Goal: Obtain resource: Download file/media

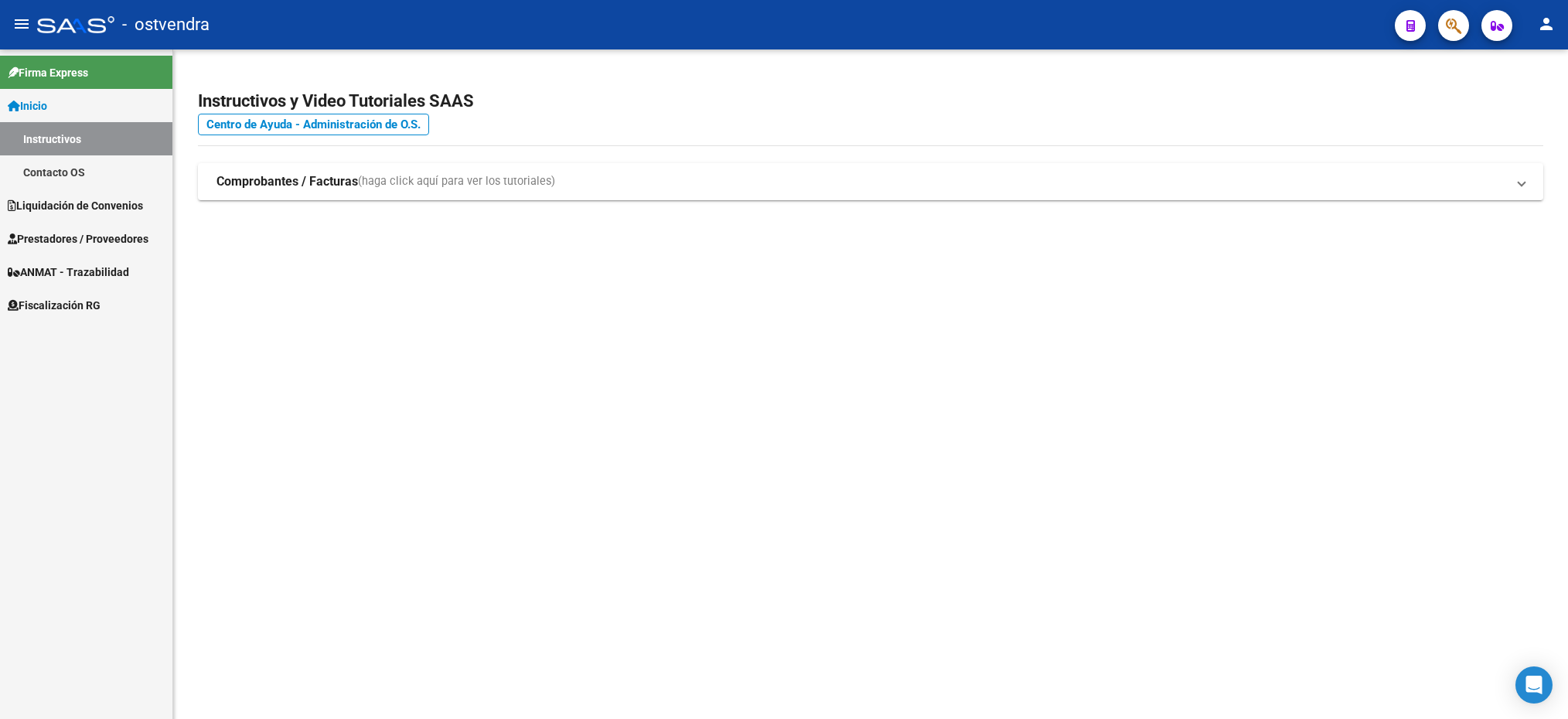
click at [125, 205] on span "Liquidación de Convenios" at bounding box center [76, 205] width 135 height 17
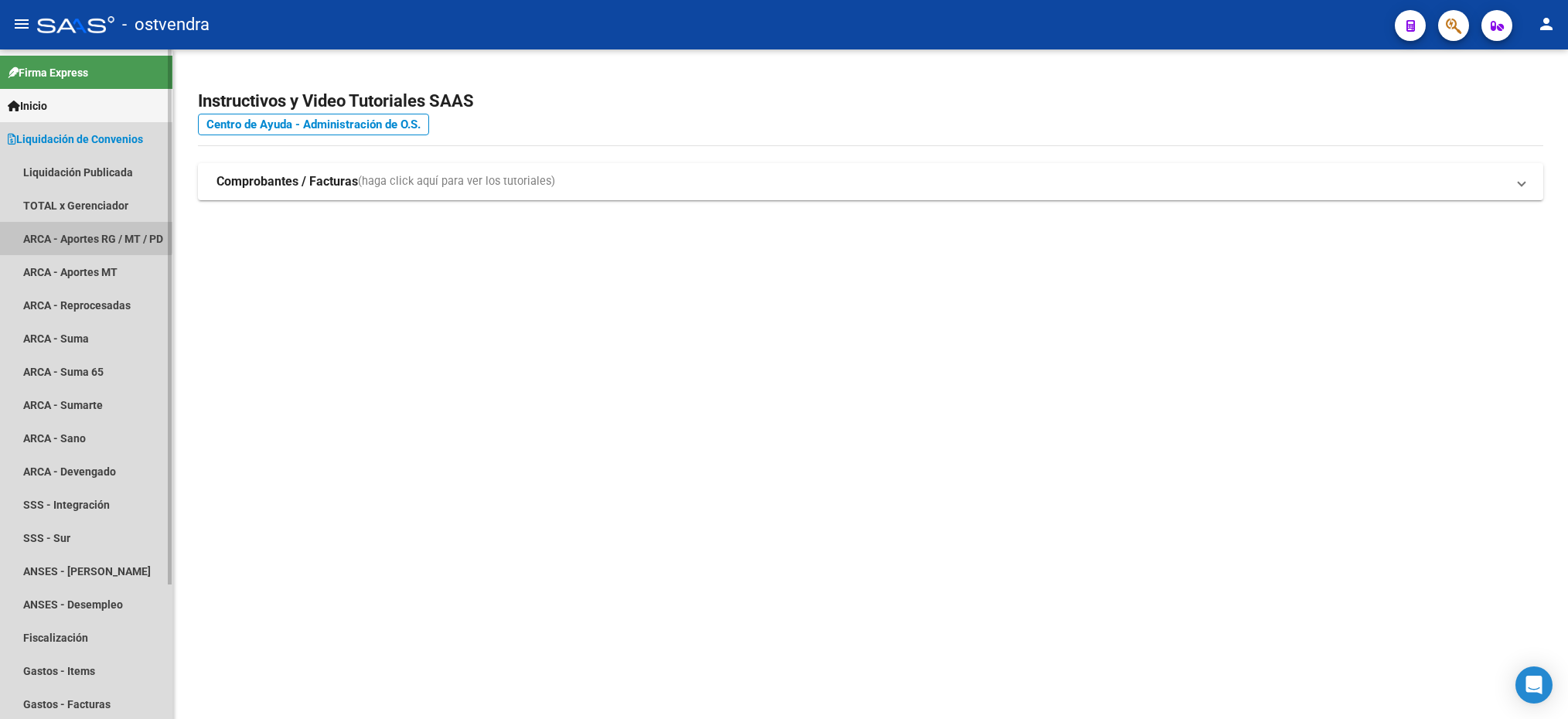
click at [72, 228] on link "ARCA - Aportes RG / MT / PD" at bounding box center [86, 238] width 172 height 33
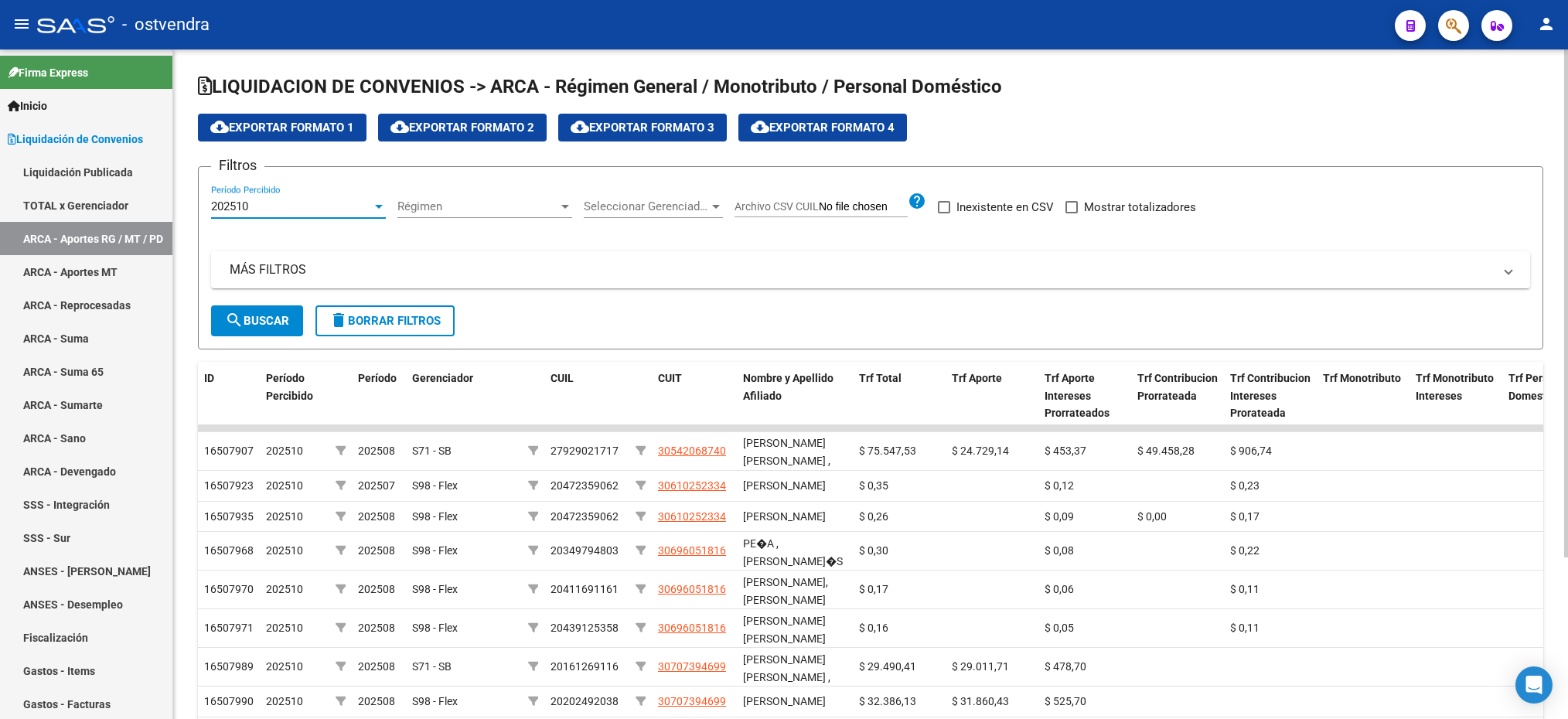
click at [282, 209] on div "202510" at bounding box center [291, 206] width 161 height 14
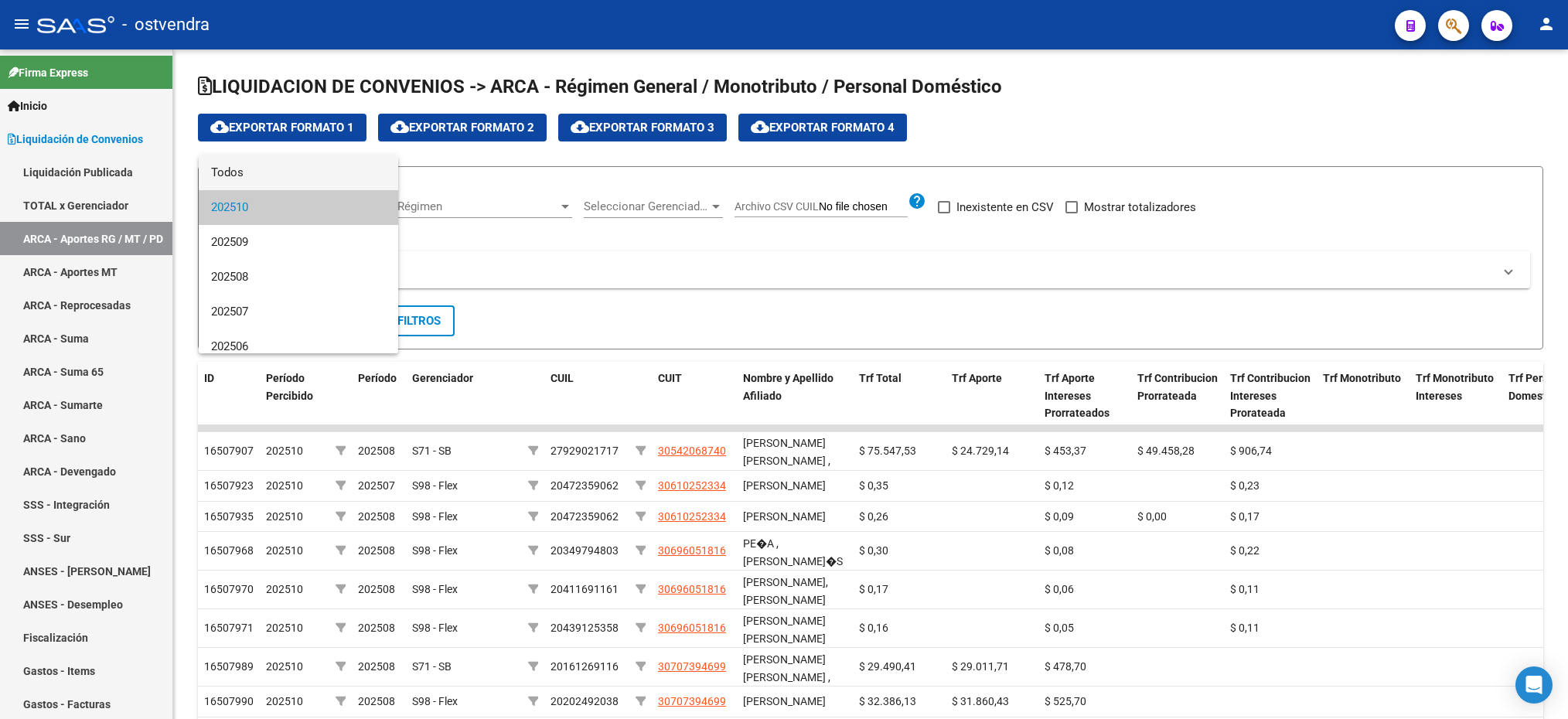
click at [276, 182] on span "Todos" at bounding box center [298, 173] width 175 height 35
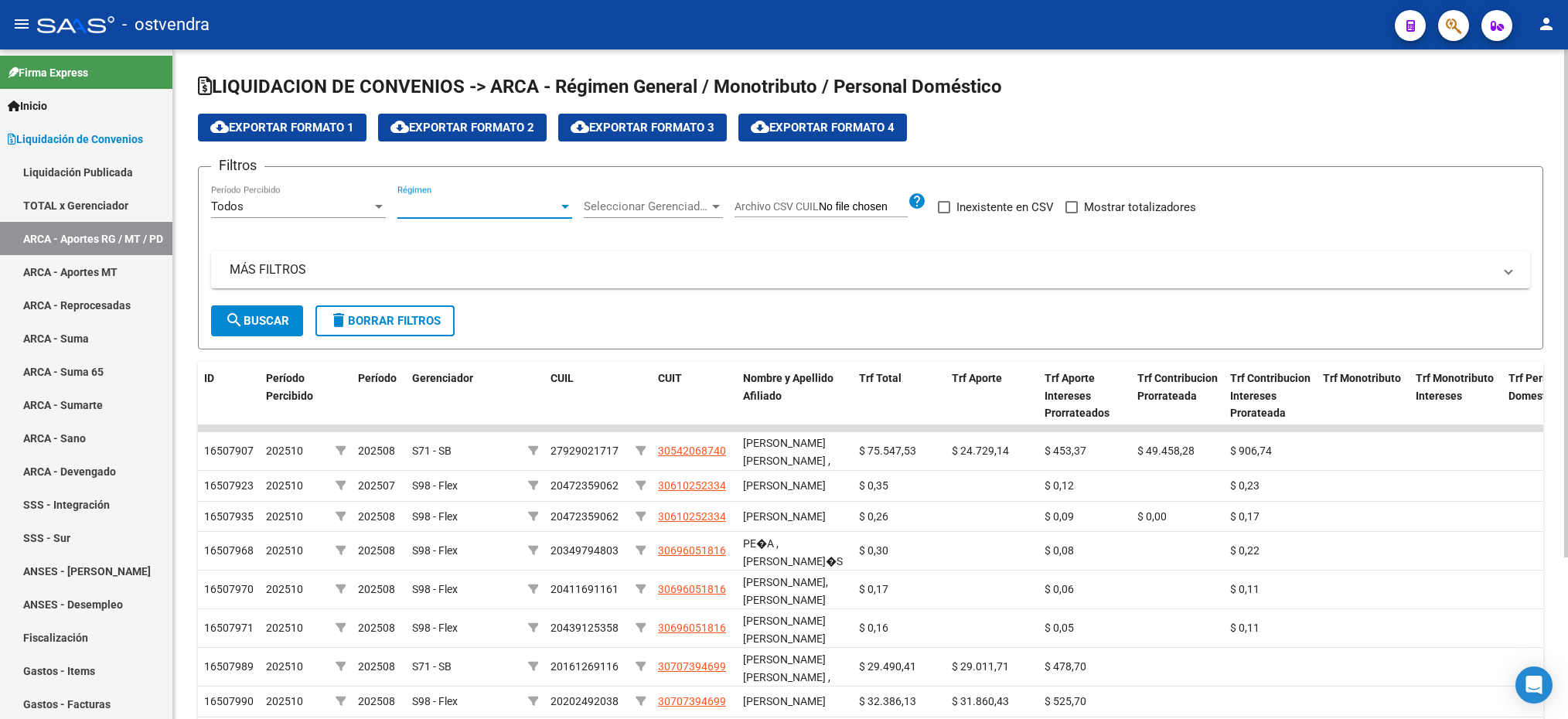
click at [440, 205] on span "Régimen" at bounding box center [477, 206] width 161 height 14
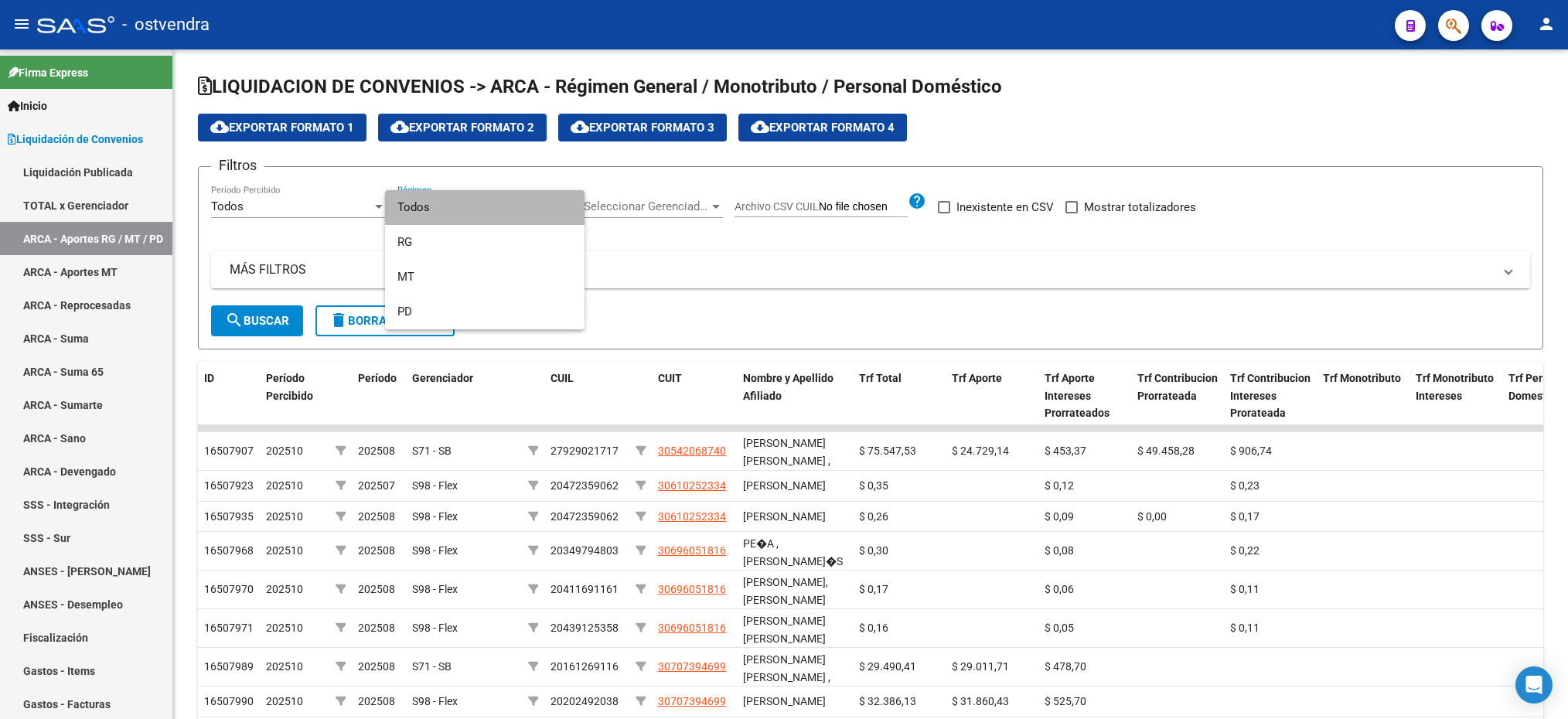
click at [430, 205] on span "Todos" at bounding box center [485, 207] width 175 height 35
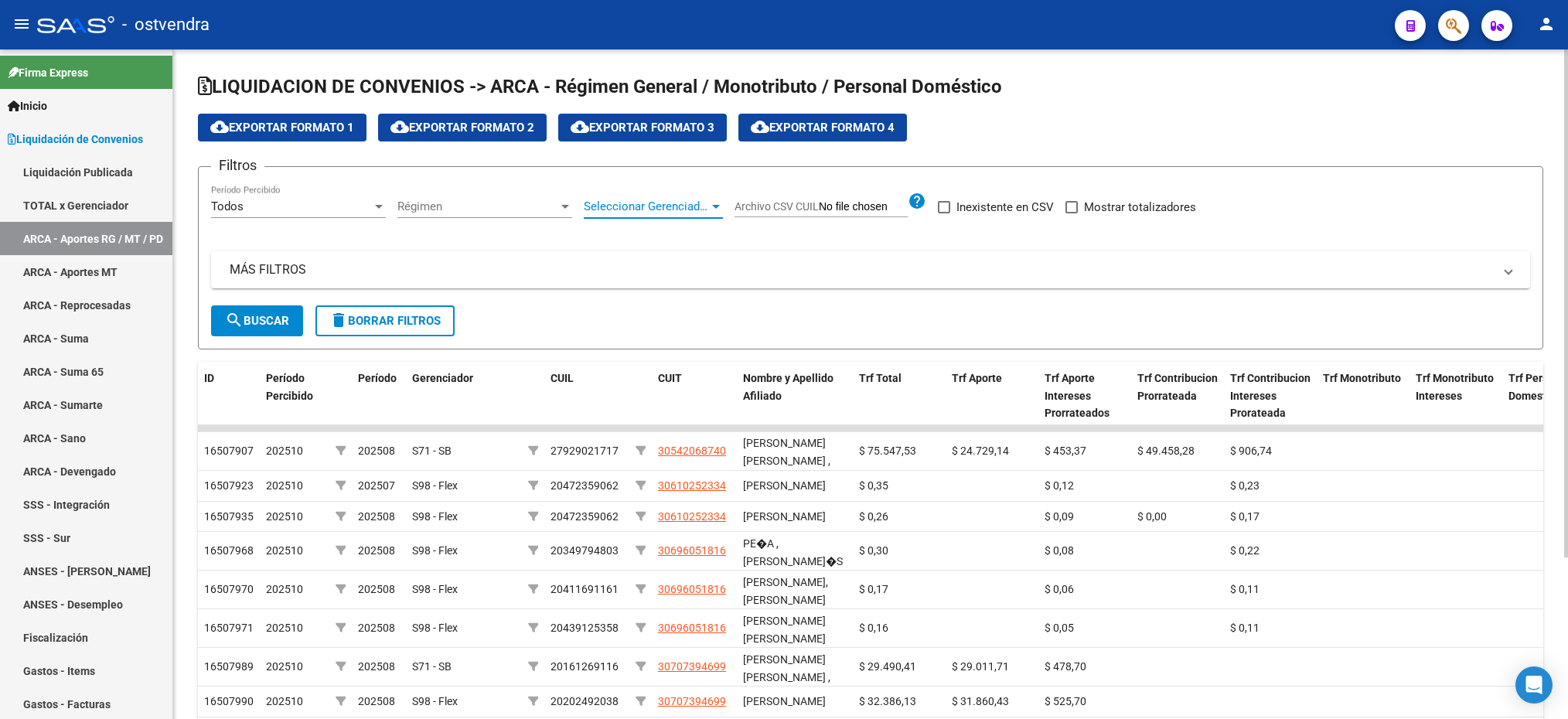
click at [621, 203] on span "Seleccionar Gerenciador" at bounding box center [646, 206] width 125 height 14
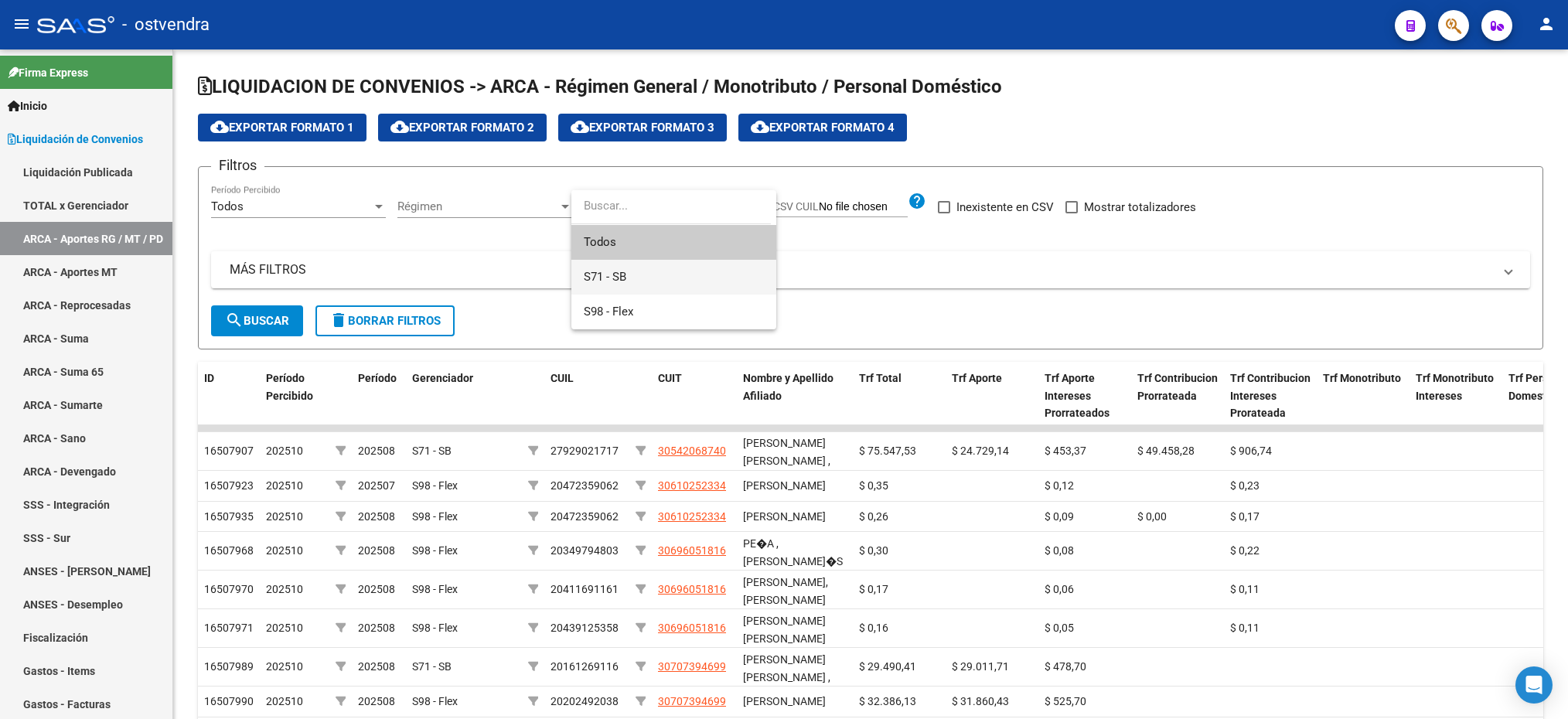
click at [634, 271] on span "S71 - SB" at bounding box center [674, 277] width 180 height 35
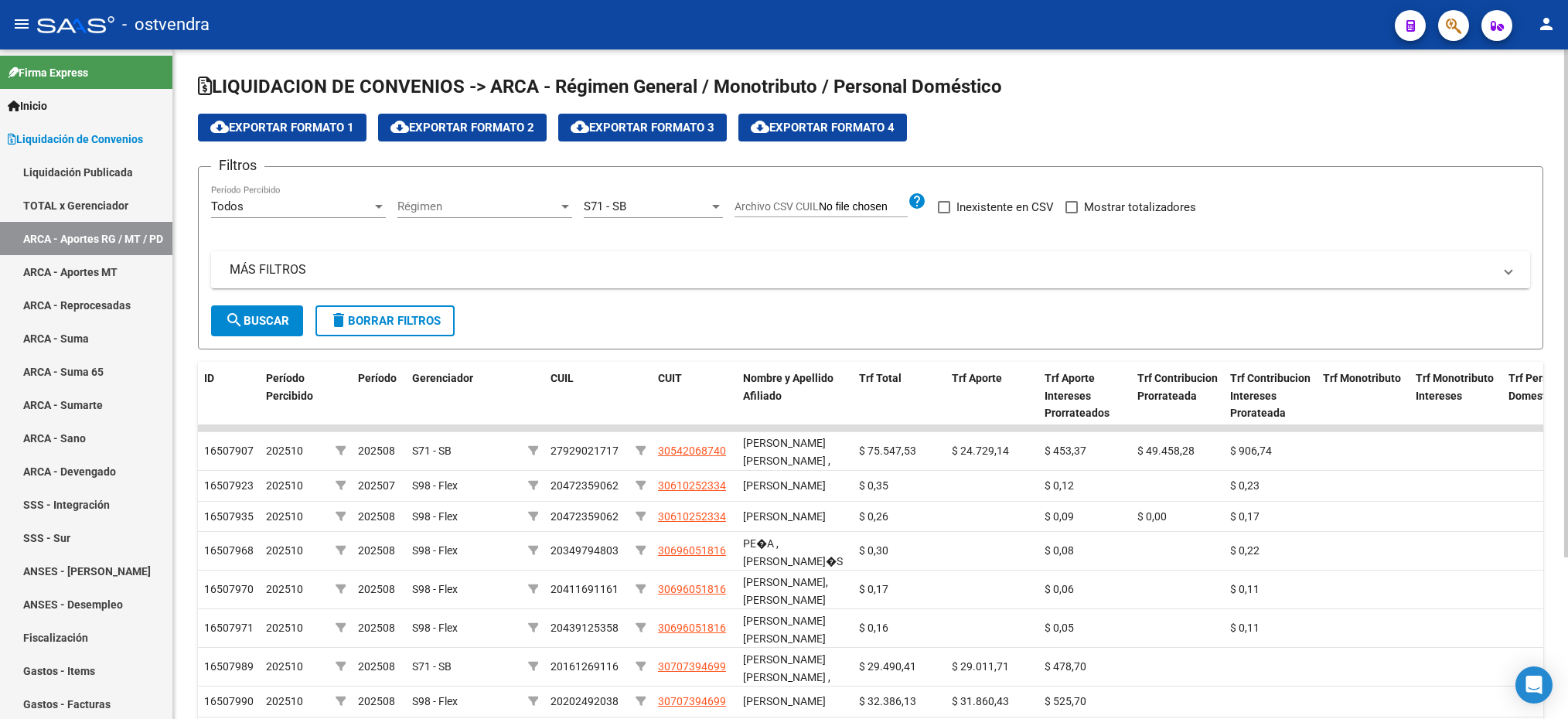
click at [335, 277] on mat-panel-title "MÁS FILTROS" at bounding box center [861, 269] width 1264 height 17
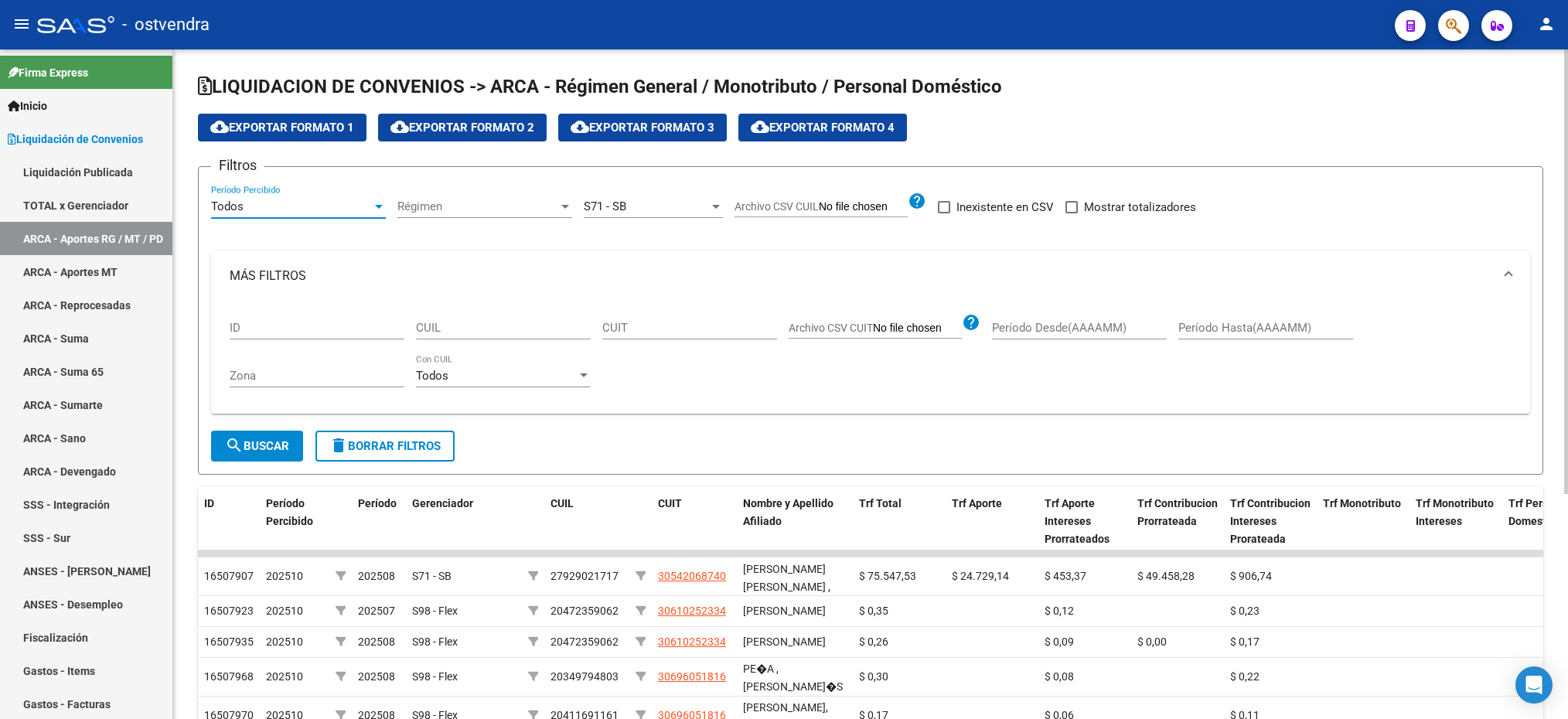
click at [262, 207] on div "Todos" at bounding box center [291, 206] width 161 height 14
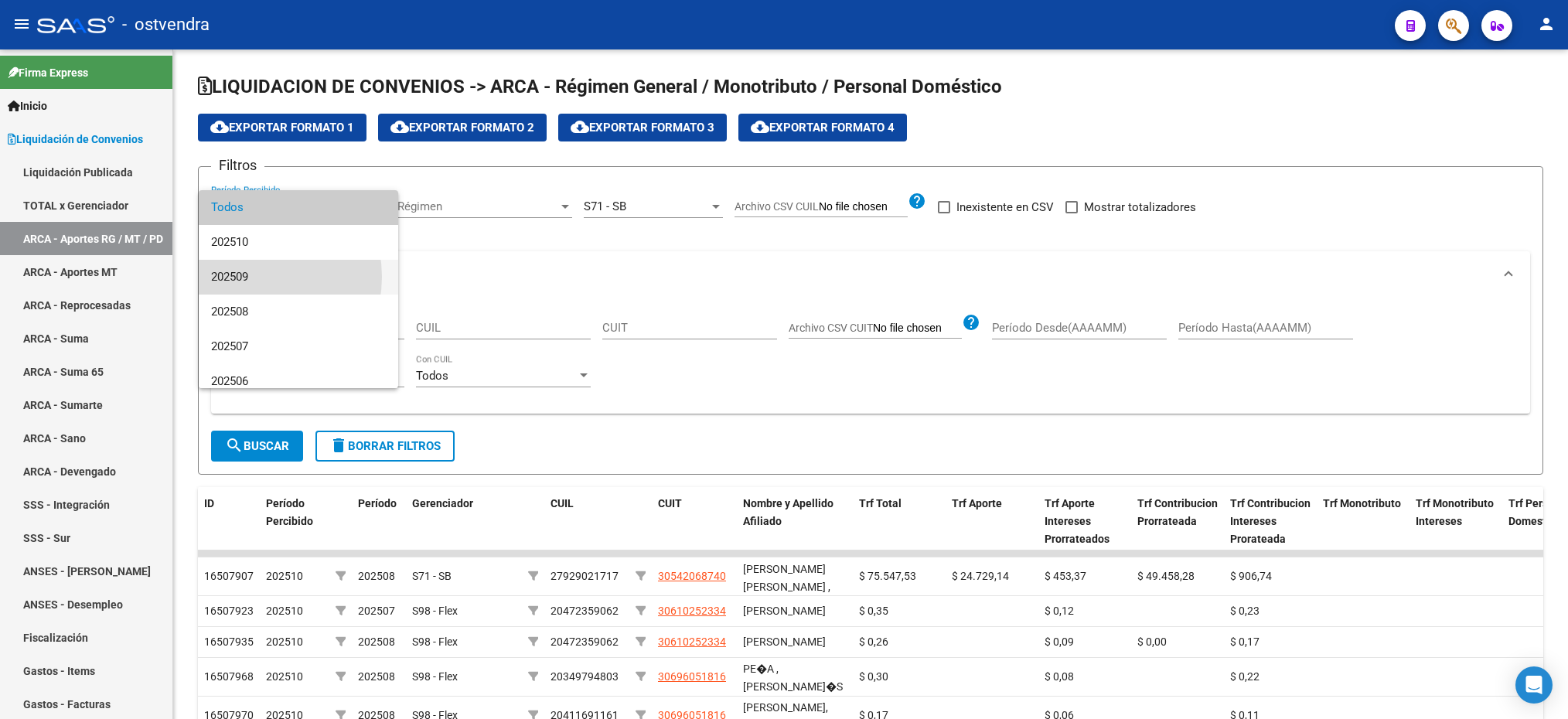
click at [249, 277] on span "202509" at bounding box center [298, 277] width 175 height 35
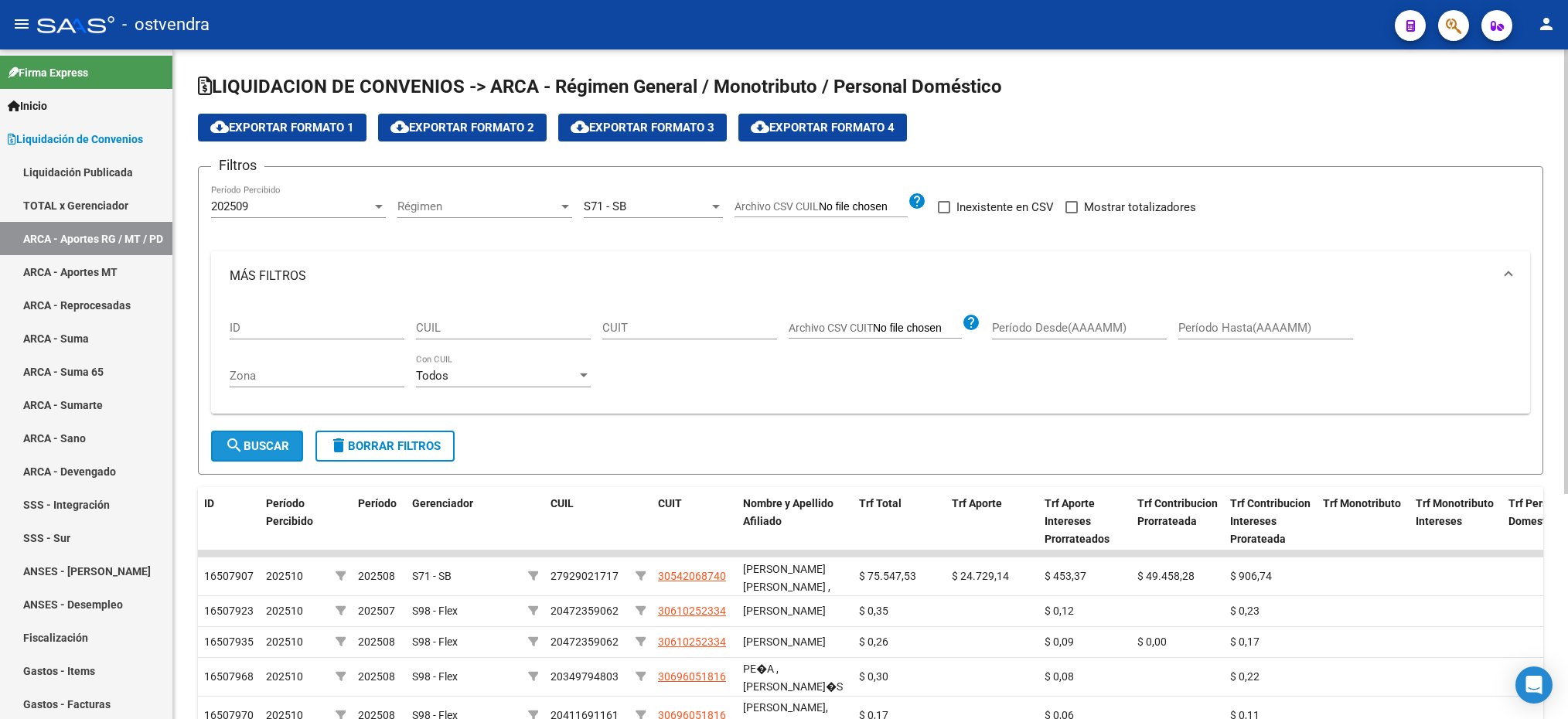
click at [281, 446] on span "search Buscar" at bounding box center [257, 446] width 64 height 14
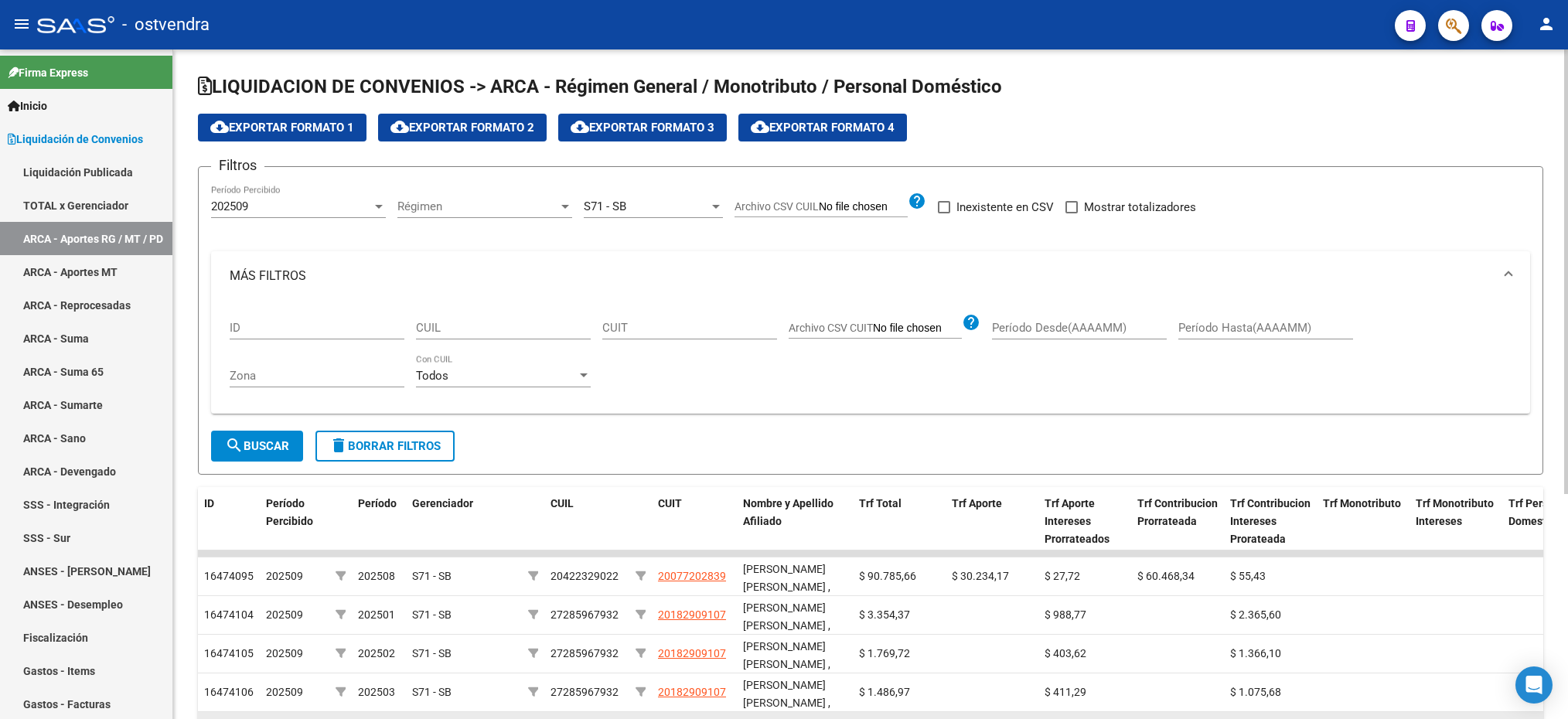
click at [921, 717] on datatable-body-cell "$ 1.777,58" at bounding box center [899, 732] width 93 height 38
click at [467, 128] on span "cloud_download Exportar Formato 2" at bounding box center [463, 127] width 144 height 14
